Goal: Task Accomplishment & Management: Complete application form

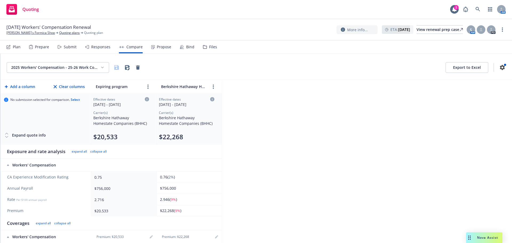
click at [154, 47] on div "Propose" at bounding box center [161, 47] width 20 height 13
